Goal: Task Accomplishment & Management: Use online tool/utility

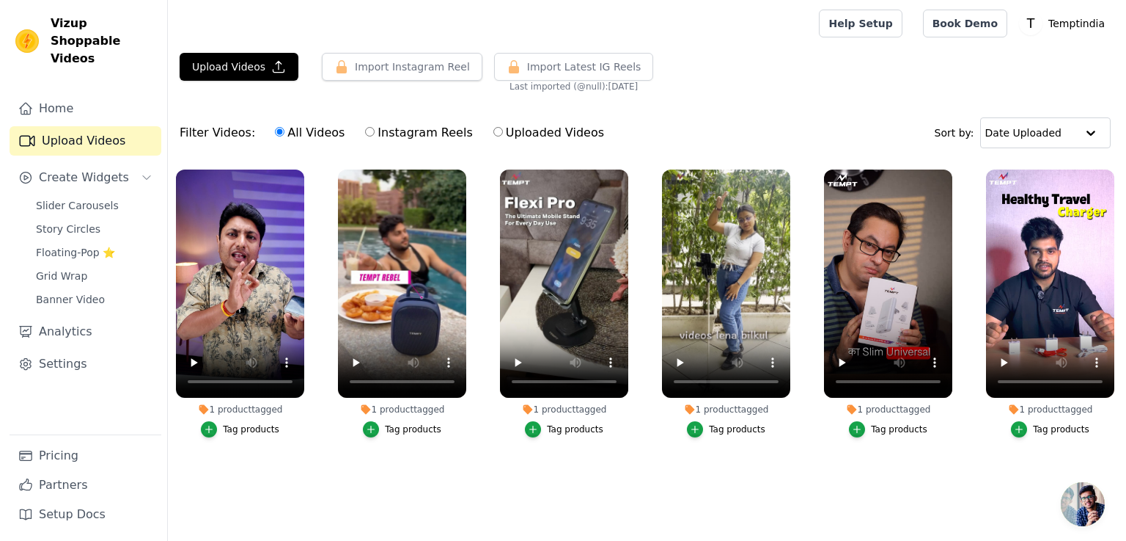
scroll to position [14, 0]
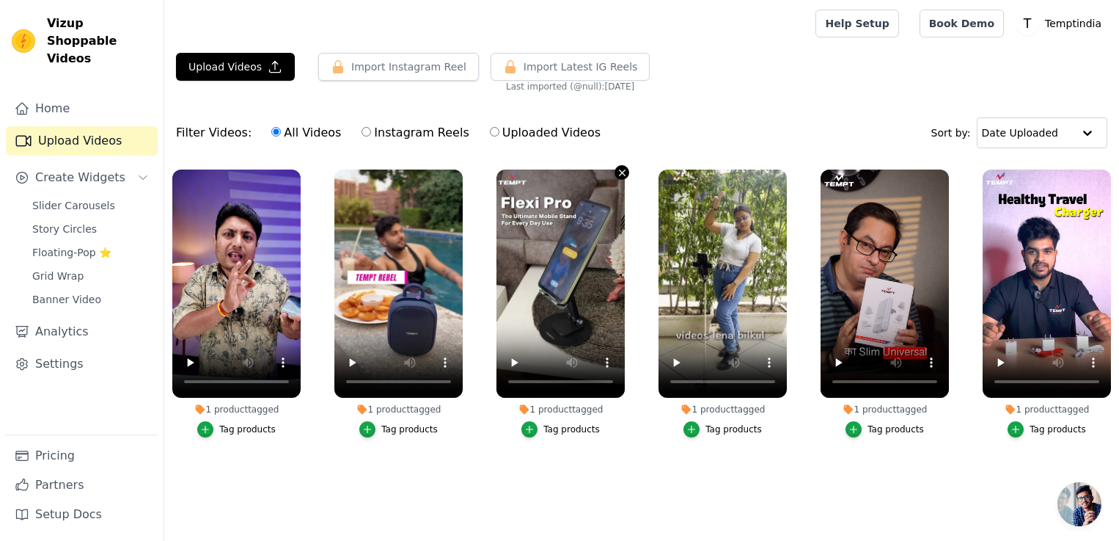
click at [623, 173] on icon "button" at bounding box center [622, 172] width 6 height 6
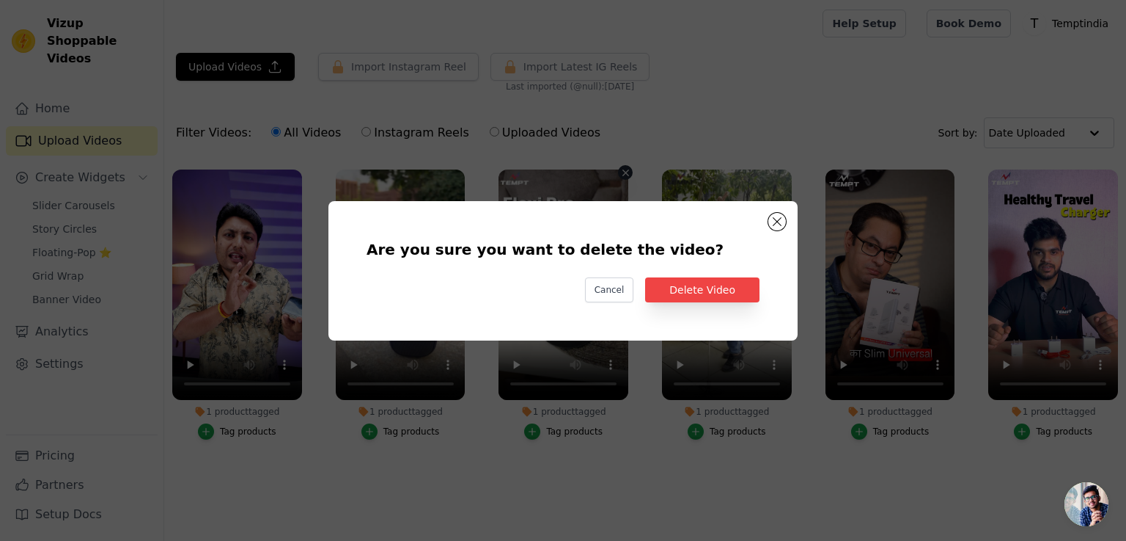
click at [789, 221] on div "Are you sure you want to delete the video? Cancel Delete Video" at bounding box center [563, 270] width 469 height 139
click at [775, 222] on button "Are you sure you want to delete the video? Cancel Delete Video 1 product tagged…" at bounding box center [778, 222] width 18 height 18
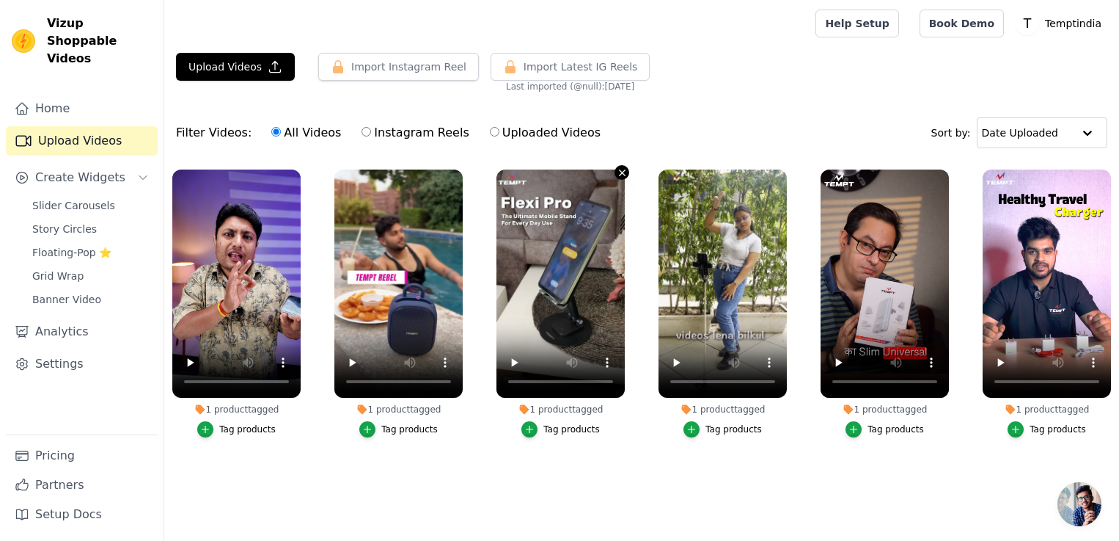
click at [626, 168] on icon "button" at bounding box center [622, 172] width 11 height 11
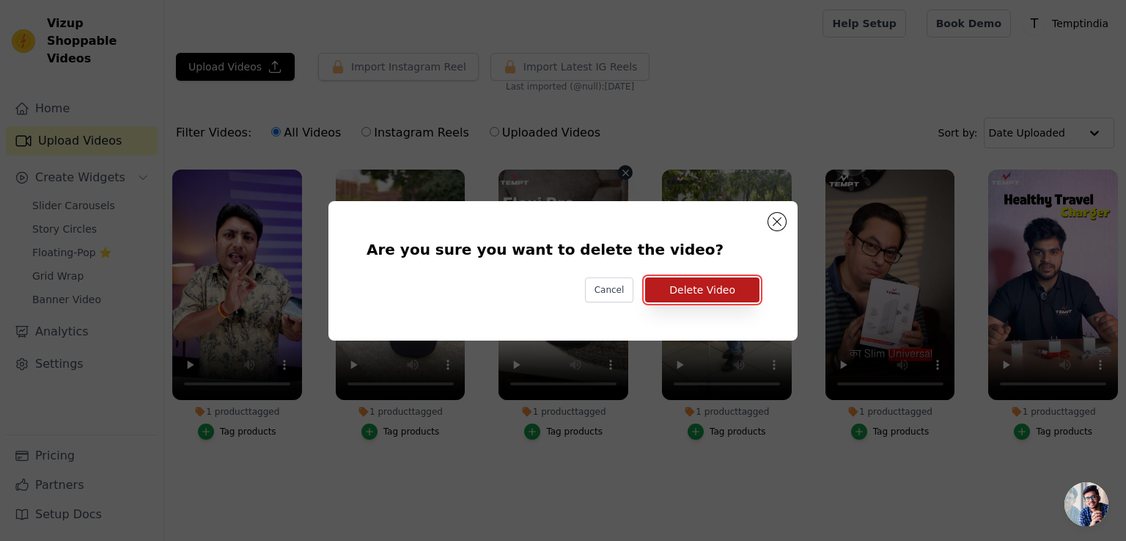
click at [703, 285] on button "Delete Video" at bounding box center [702, 289] width 114 height 25
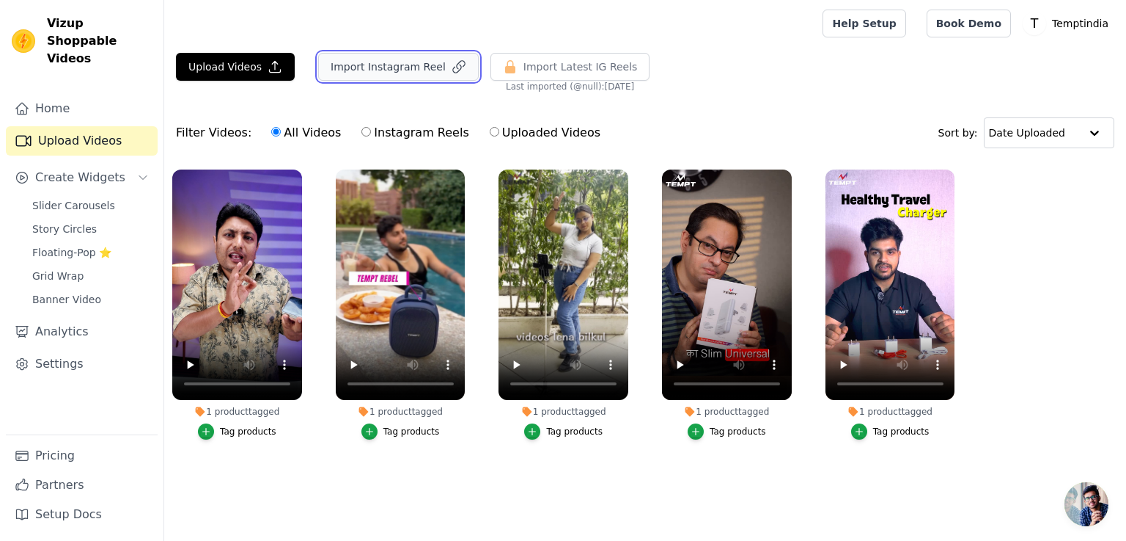
click at [390, 64] on button "Import Instagram Reel" at bounding box center [398, 67] width 161 height 28
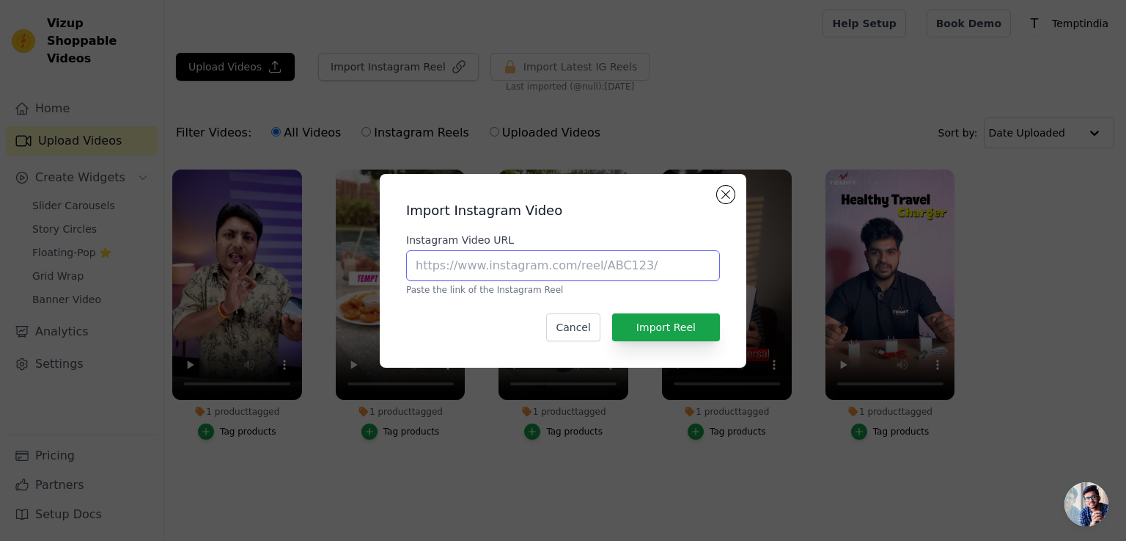
click at [452, 271] on input "Instagram Video URL" at bounding box center [563, 265] width 314 height 31
paste input "[URL][DOMAIN_NAME]"
type input "[URL][DOMAIN_NAME]"
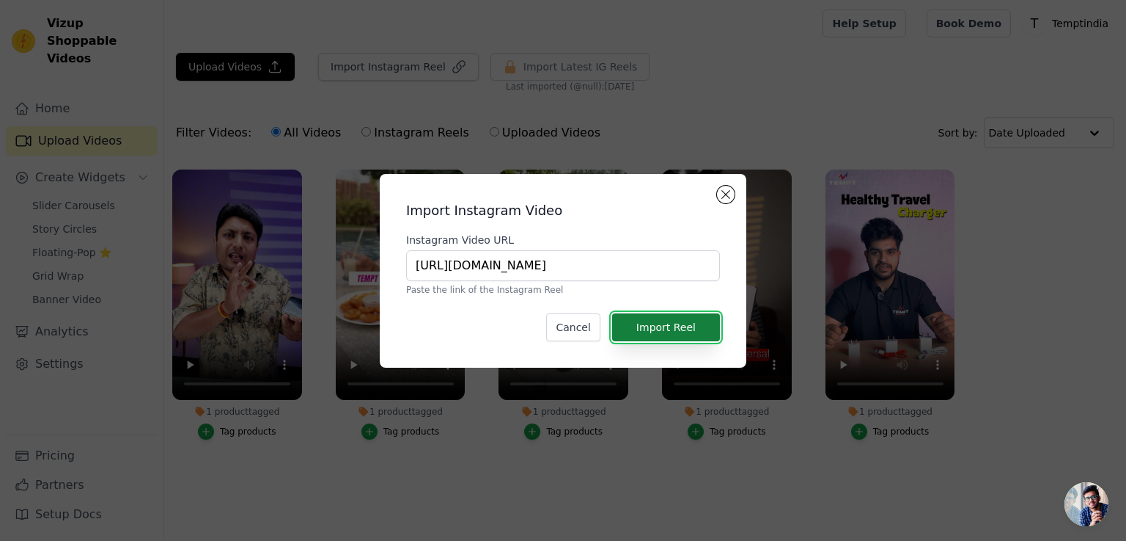
scroll to position [0, 0]
click at [664, 329] on button "Import Reel" at bounding box center [666, 327] width 108 height 28
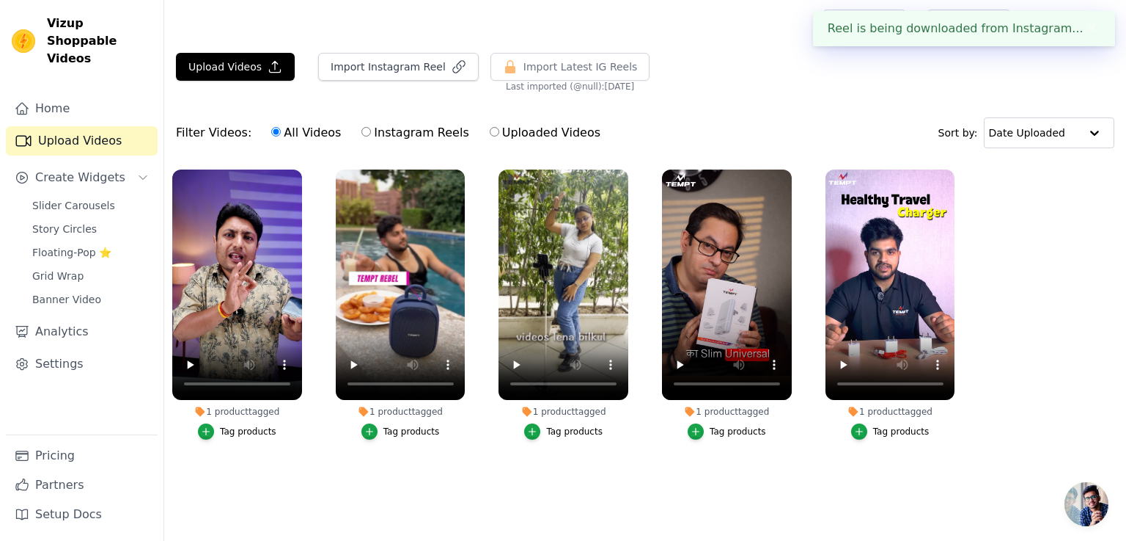
click at [1084, 499] on span "Open chat" at bounding box center [1087, 504] width 44 height 44
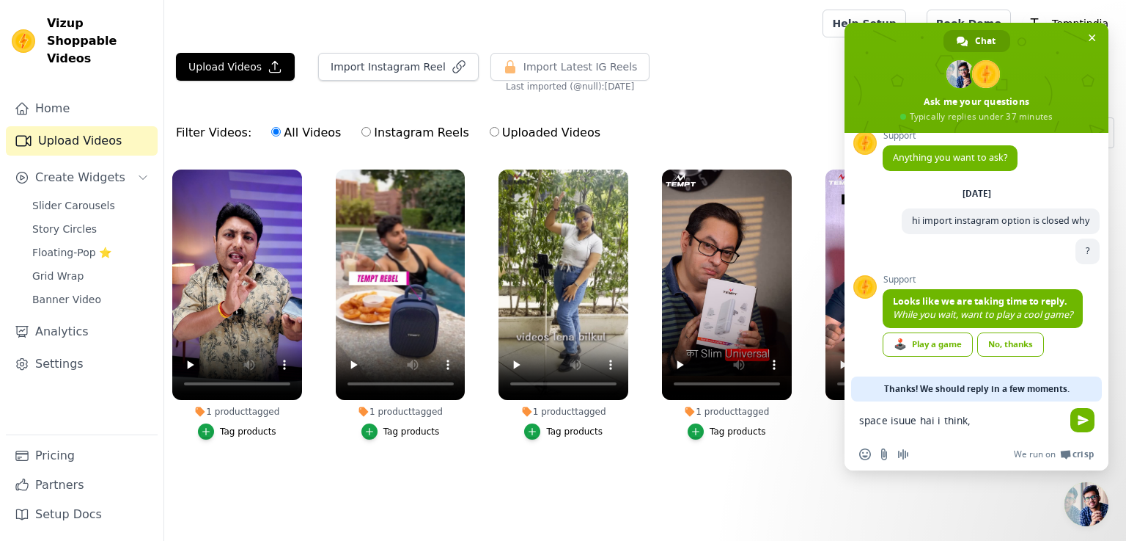
drag, startPoint x: 928, startPoint y: 418, endPoint x: 934, endPoint y: 429, distance: 12.1
click at [928, 419] on textarea "space isuue hai i think," at bounding box center [961, 420] width 202 height 13
click at [933, 422] on textarea "space isuue hai i think," at bounding box center [961, 420] width 202 height 13
click at [997, 415] on textarea "space isuue tha i think," at bounding box center [961, 420] width 202 height 13
type textarea "space isuue tha i think, now its solve"
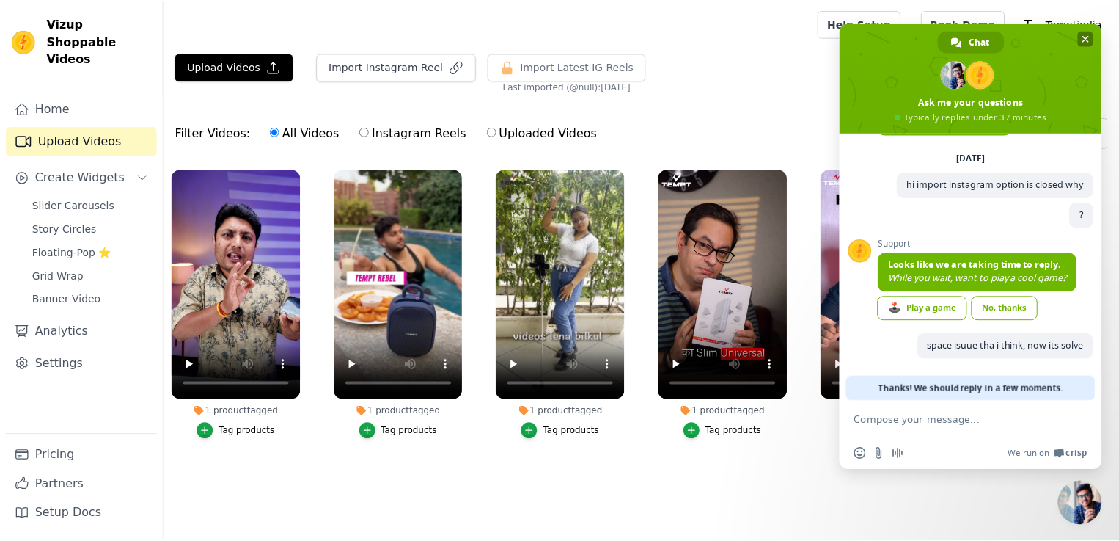
scroll to position [50, 0]
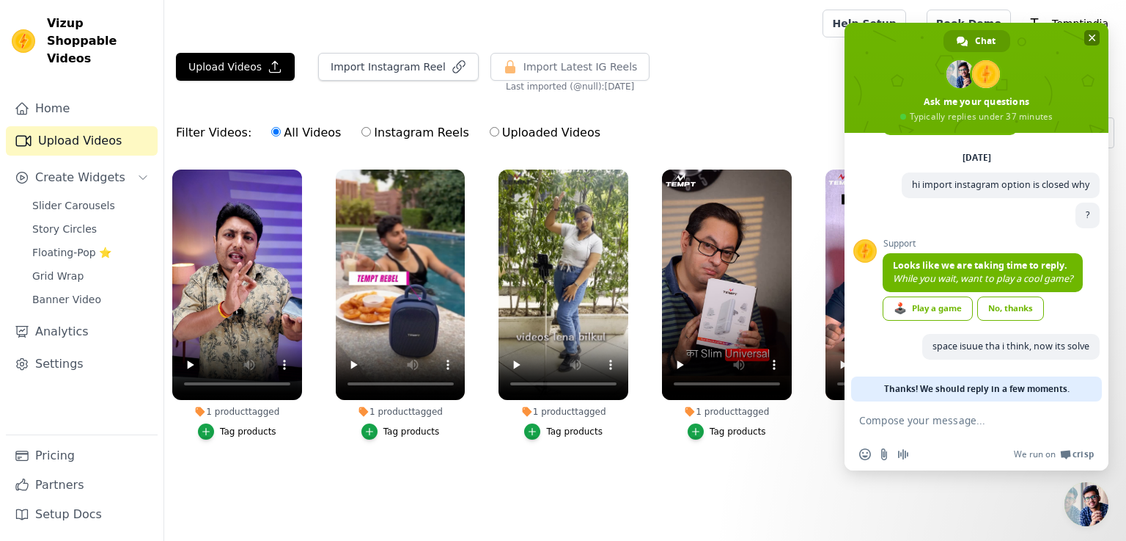
click at [1082, 45] on span at bounding box center [977, 78] width 264 height 110
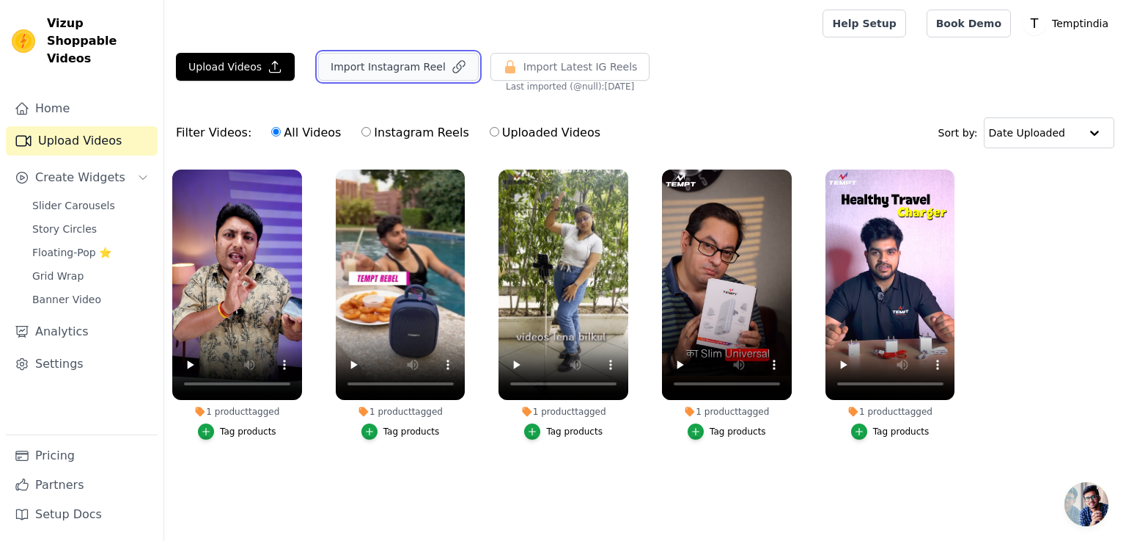
click at [385, 67] on button "Import Instagram Reel" at bounding box center [398, 67] width 161 height 28
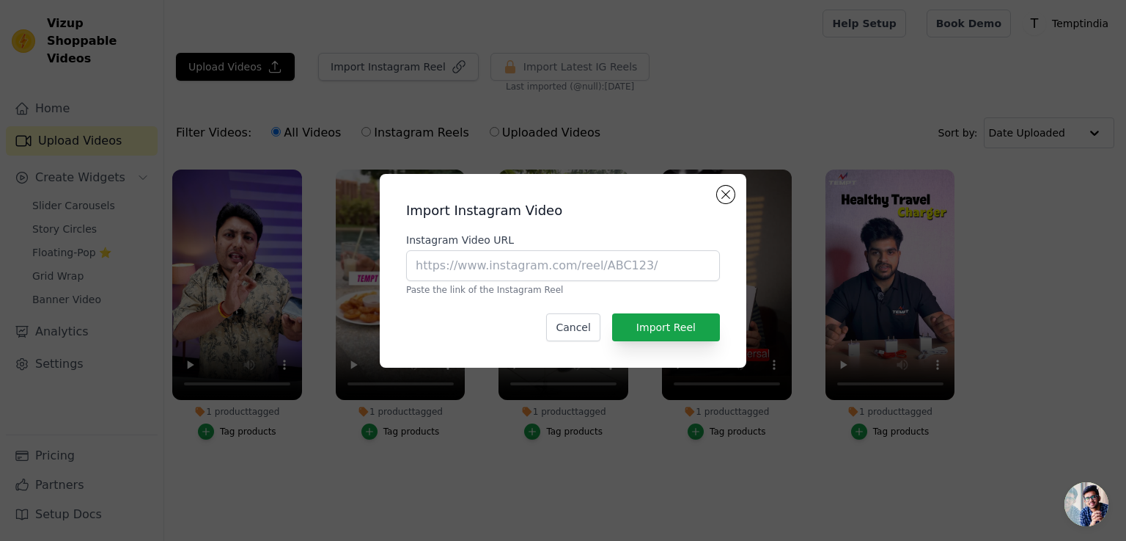
click at [773, 125] on div "Import Instagram Video Instagram Video URL Paste the link of the Instagram Reel…" at bounding box center [563, 270] width 1126 height 541
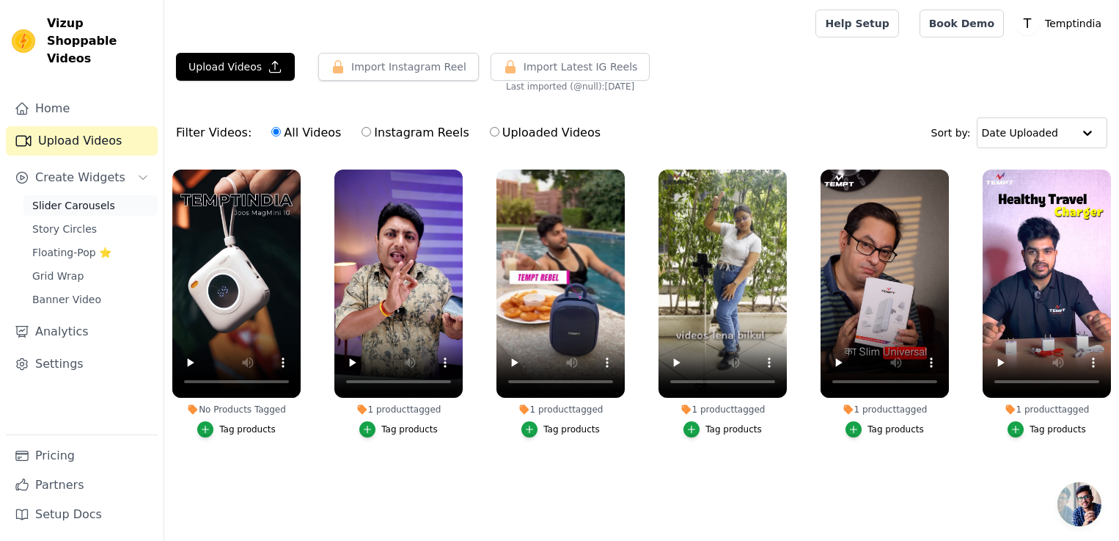
click at [98, 198] on span "Slider Carousels" at bounding box center [73, 205] width 83 height 15
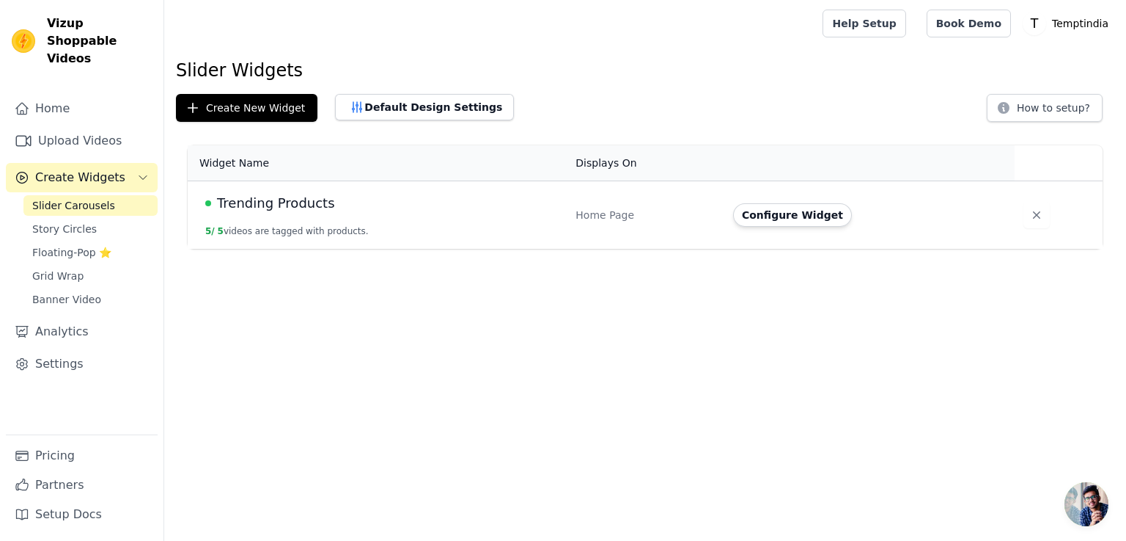
click at [307, 210] on span "Trending Products" at bounding box center [276, 203] width 118 height 21
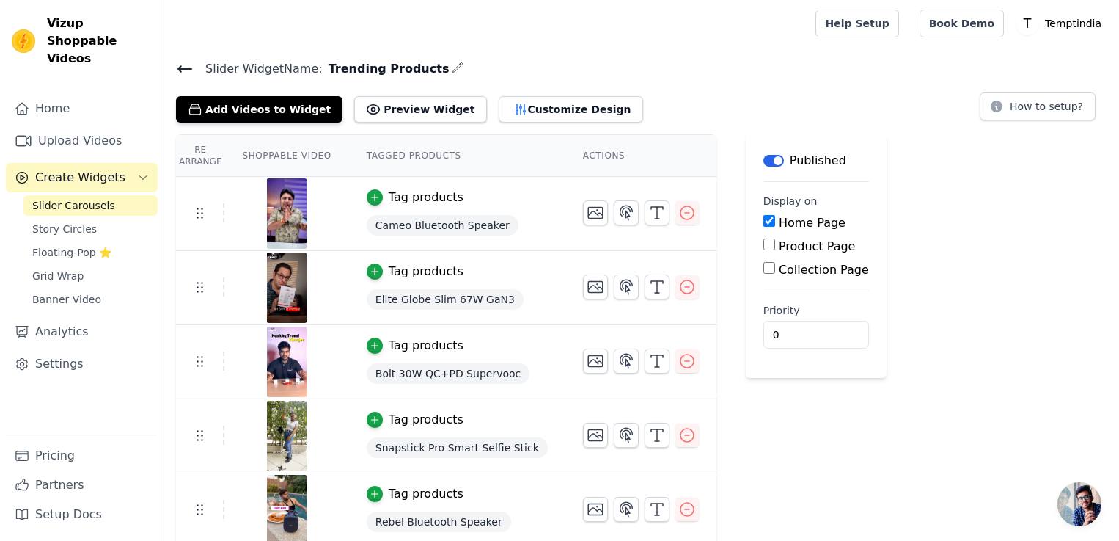
scroll to position [4, 0]
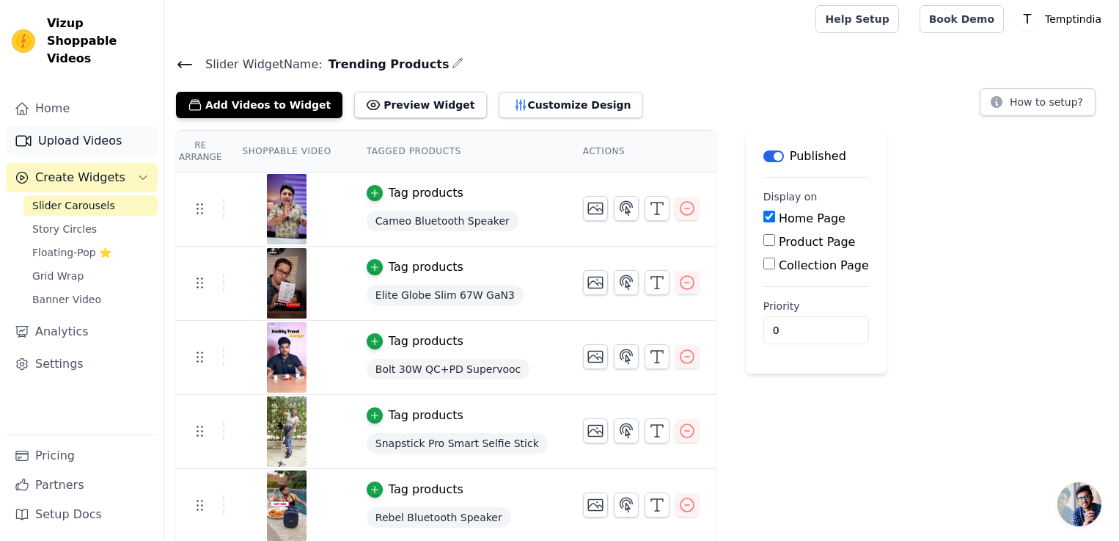
click at [87, 128] on link "Upload Videos" at bounding box center [82, 140] width 152 height 29
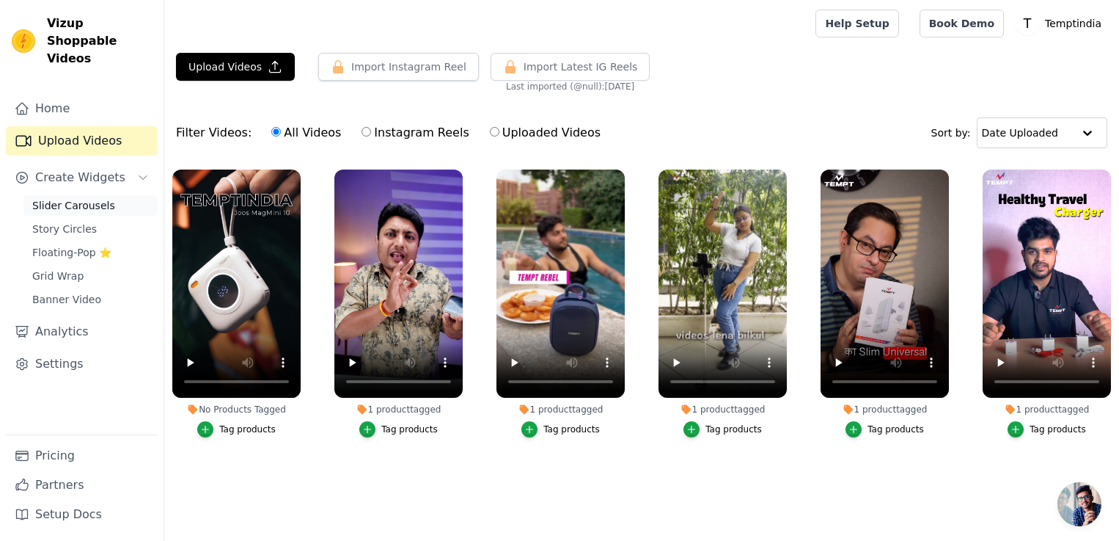
click at [92, 198] on span "Slider Carousels" at bounding box center [73, 205] width 83 height 15
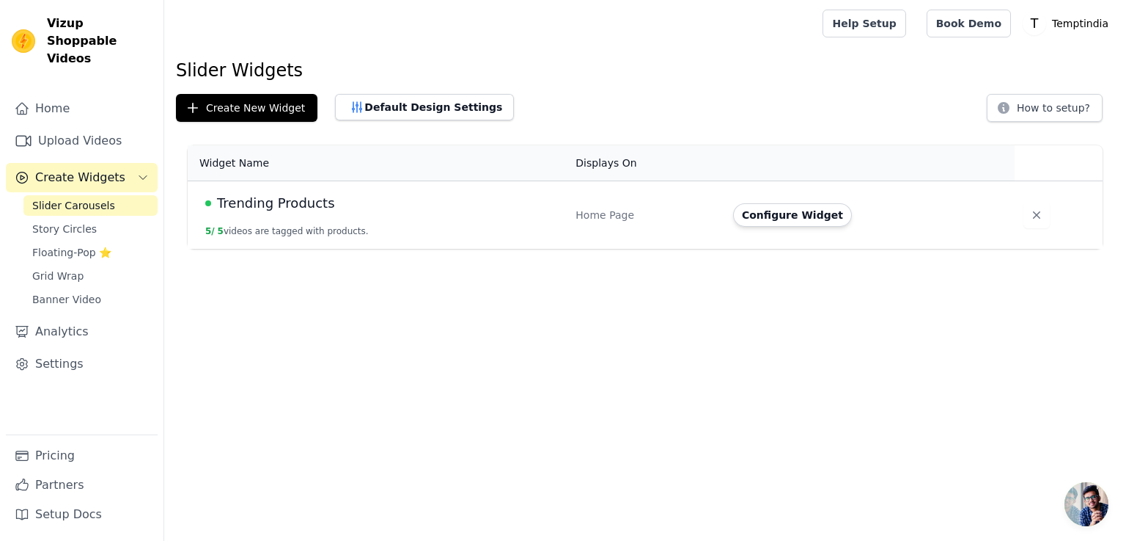
click at [279, 224] on td "Trending Products 5 / 5 videos are tagged with products." at bounding box center [377, 215] width 379 height 68
click at [285, 203] on span "Trending Products" at bounding box center [276, 203] width 118 height 21
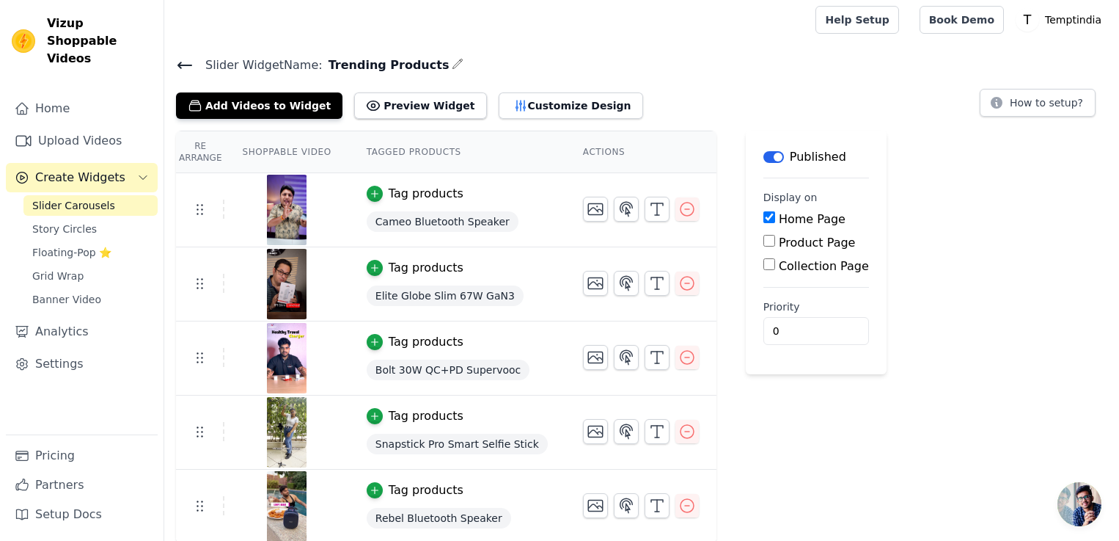
scroll to position [4, 0]
click at [422, 155] on th "Tagged Products" at bounding box center [457, 152] width 216 height 42
click at [270, 104] on button "Add Videos to Widget" at bounding box center [259, 105] width 166 height 26
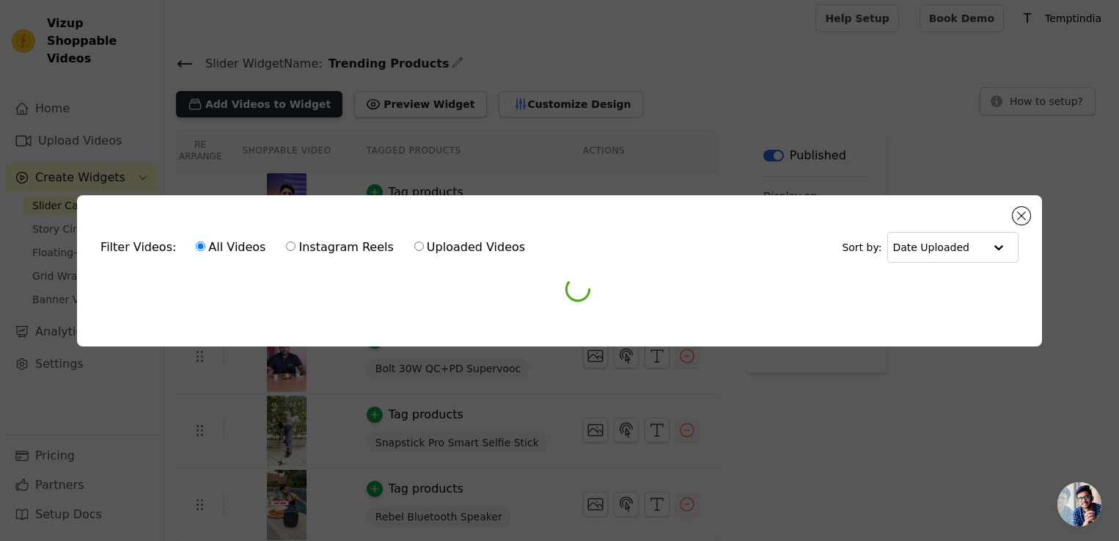
scroll to position [0, 0]
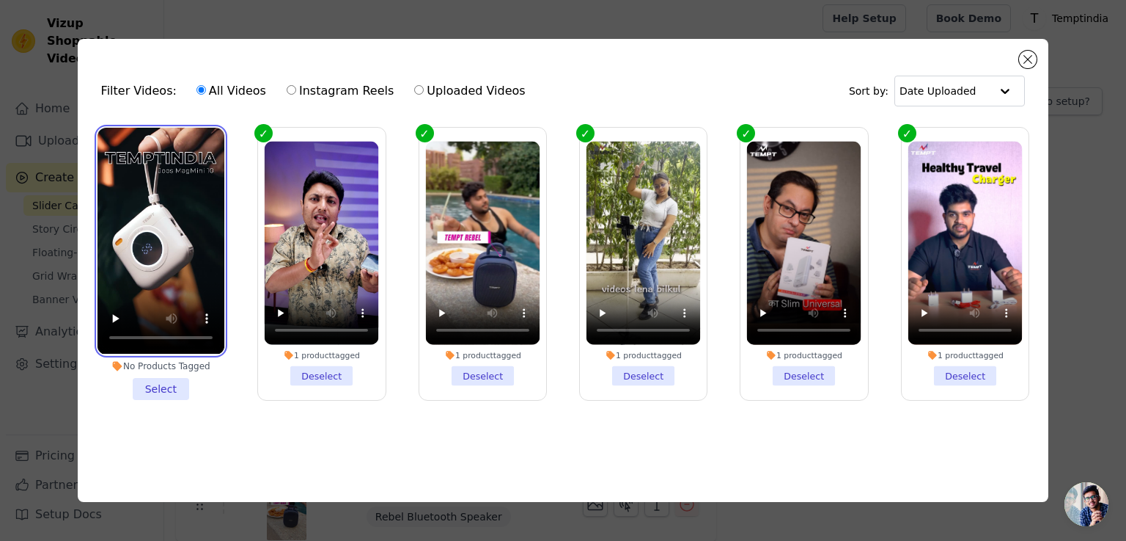
click at [173, 197] on video at bounding box center [161, 241] width 127 height 226
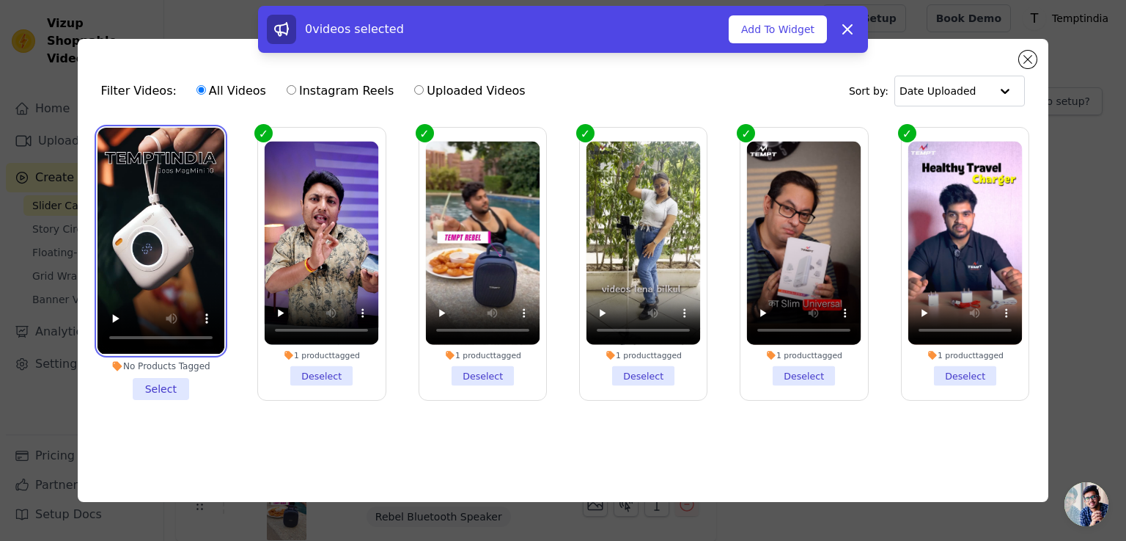
click at [128, 163] on video at bounding box center [161, 241] width 127 height 226
click at [163, 386] on li "No Products Tagged Select" at bounding box center [161, 263] width 127 height 271
click at [0, 0] on input "No Products Tagged Select" at bounding box center [0, 0] width 0 height 0
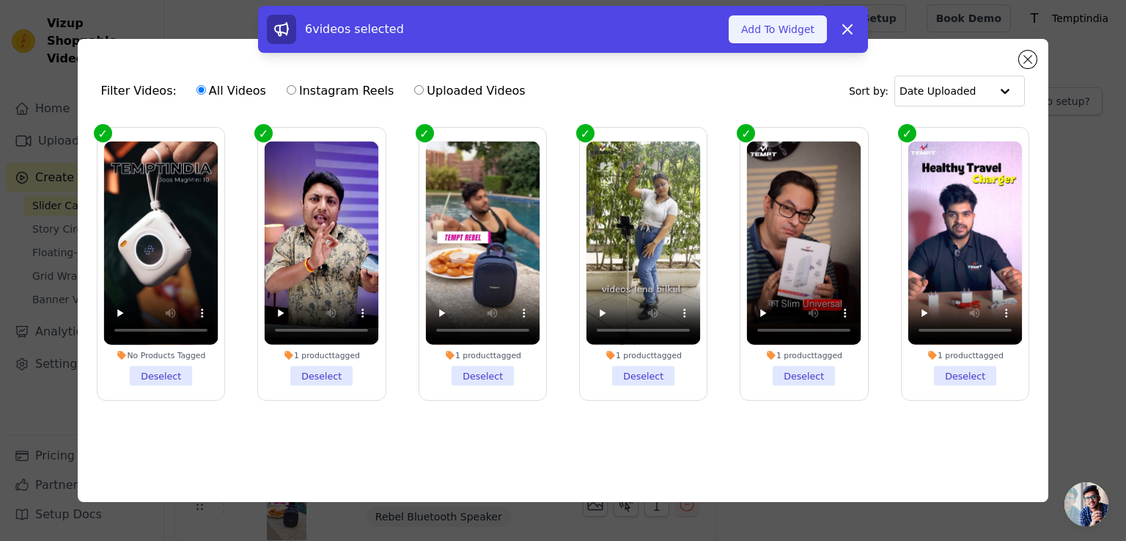
click at [790, 21] on button "Add To Widget" at bounding box center [778, 29] width 98 height 28
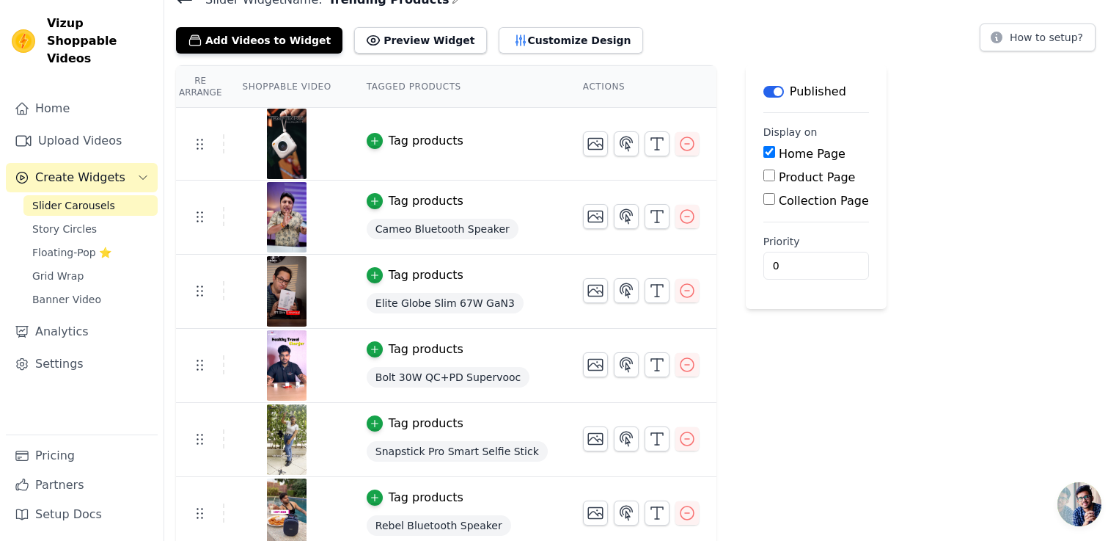
scroll to position [77, 0]
